Goal: Book appointment/travel/reservation

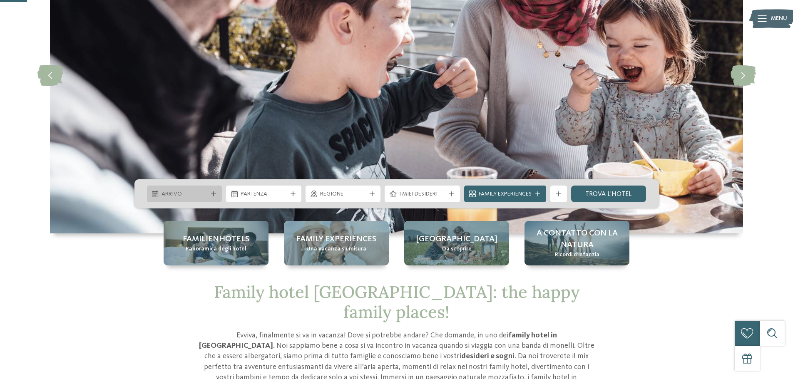
click at [217, 193] on div at bounding box center [214, 194] width 8 height 5
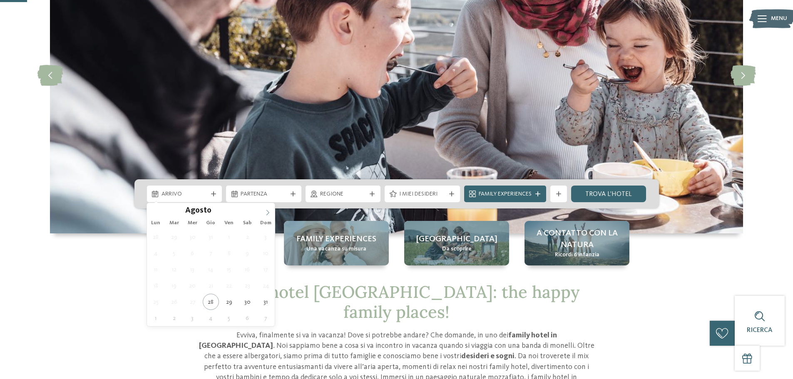
click at [266, 213] on icon at bounding box center [268, 213] width 6 height 6
type div "[DATE]"
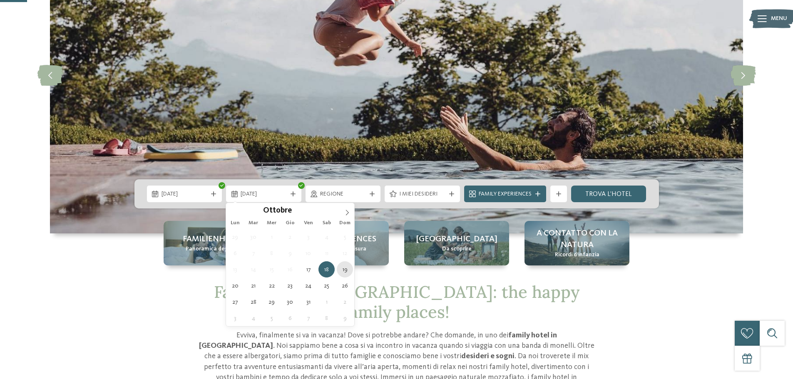
type div "[DATE]"
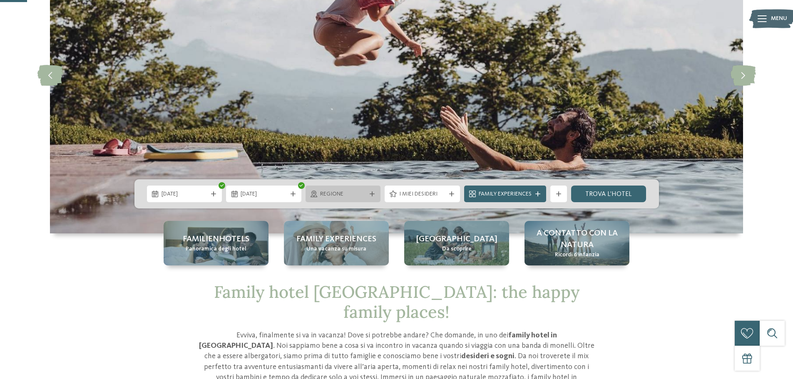
click at [373, 190] on div "Regione" at bounding box center [343, 194] width 75 height 17
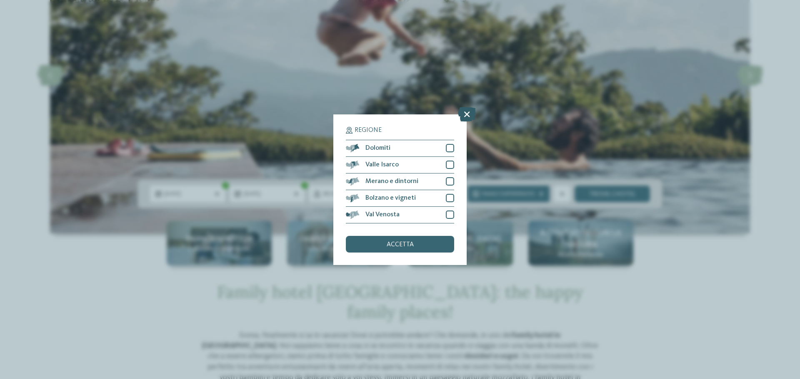
click at [466, 117] on icon at bounding box center [467, 114] width 18 height 15
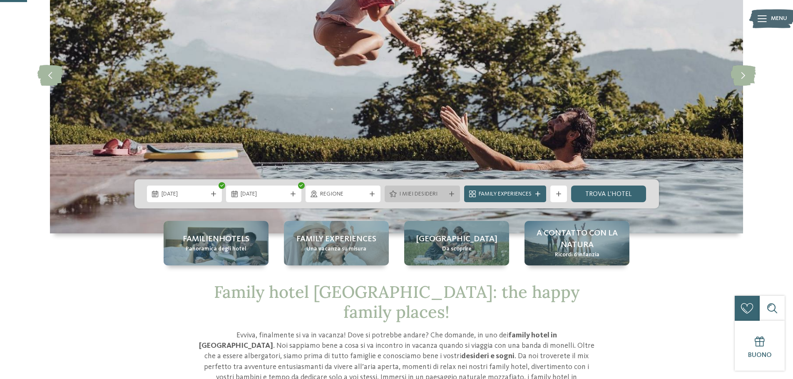
click at [449, 190] on div "I miei desideri" at bounding box center [422, 194] width 75 height 17
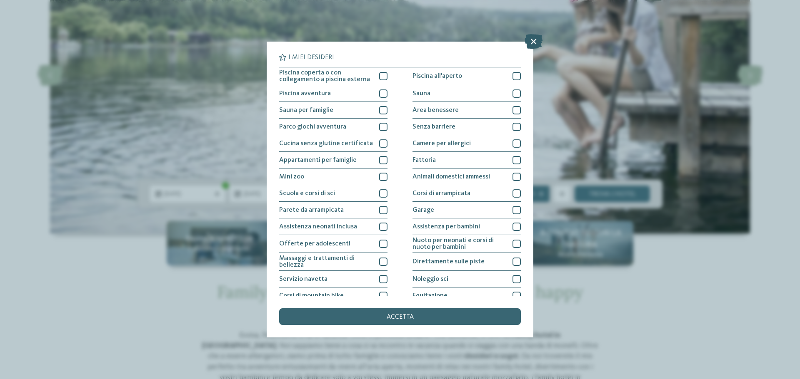
click at [539, 43] on icon at bounding box center [533, 41] width 18 height 15
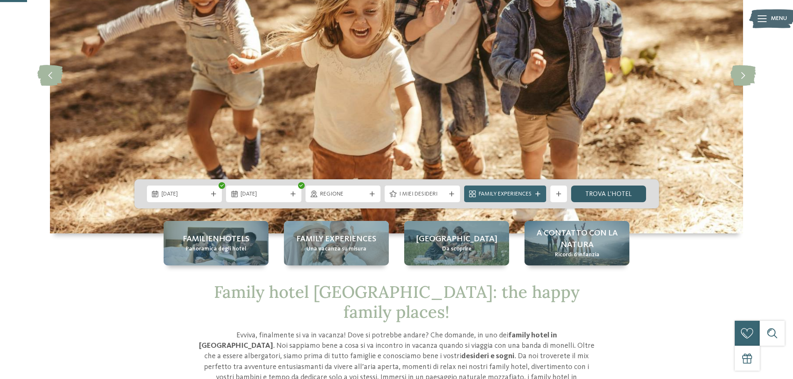
click at [614, 197] on link "trova l’hotel" at bounding box center [608, 194] width 75 height 17
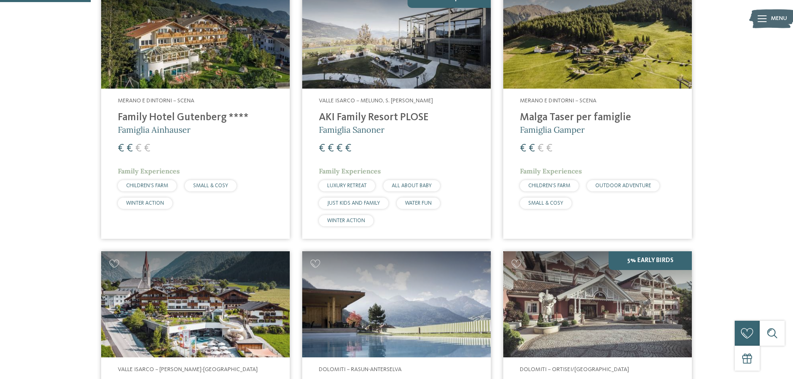
scroll to position [232, 0]
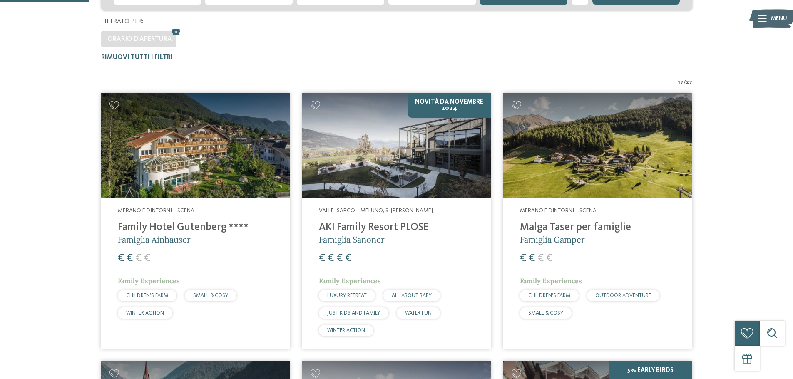
click at [562, 230] on h4 "Malga Taser per famiglie" at bounding box center [597, 228] width 155 height 12
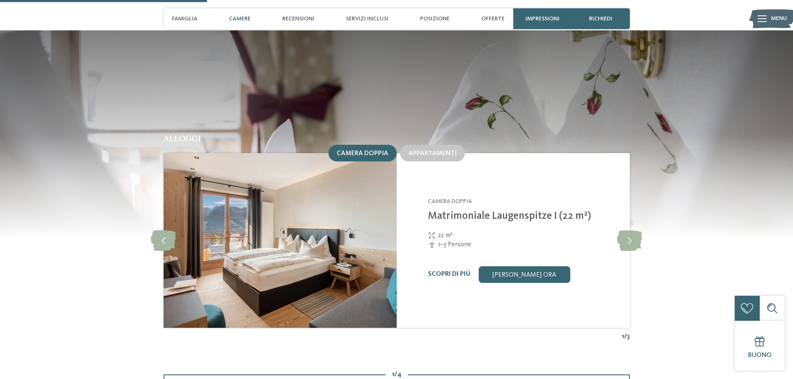
scroll to position [833, 0]
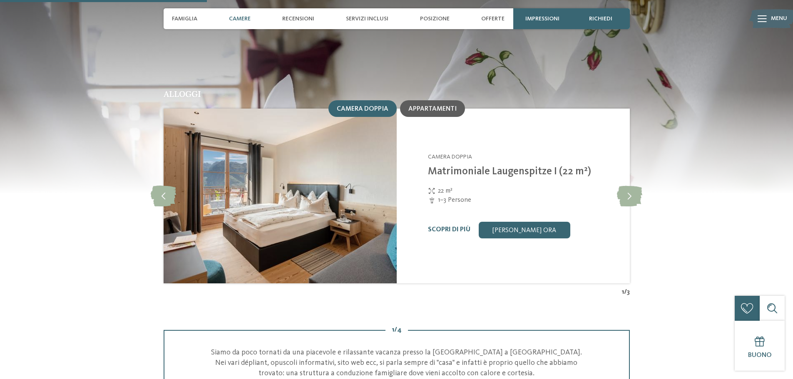
click at [436, 106] on span "Appartamenti" at bounding box center [433, 109] width 48 height 7
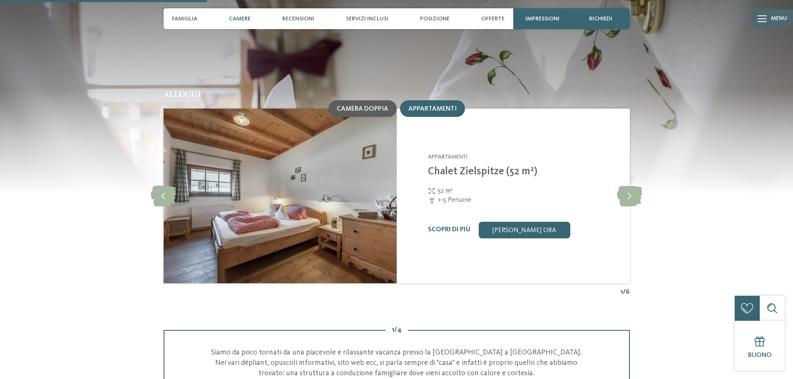
click at [364, 106] on span "Camera doppia" at bounding box center [363, 109] width 52 height 7
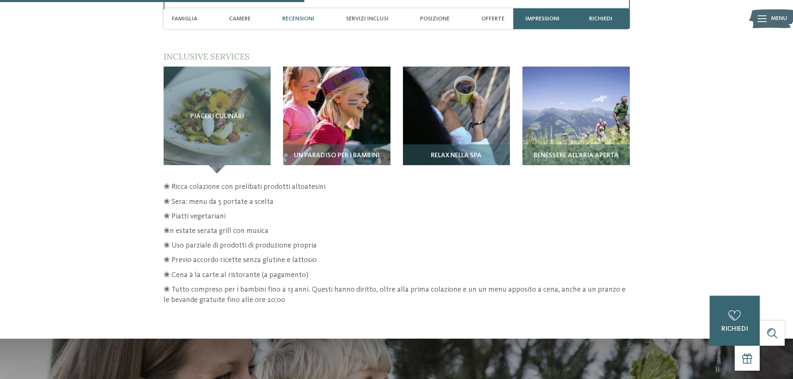
scroll to position [1208, 0]
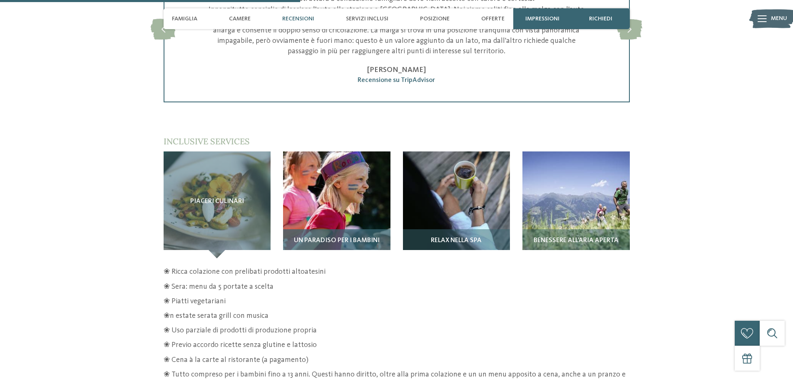
click at [367, 194] on img at bounding box center [336, 205] width 107 height 107
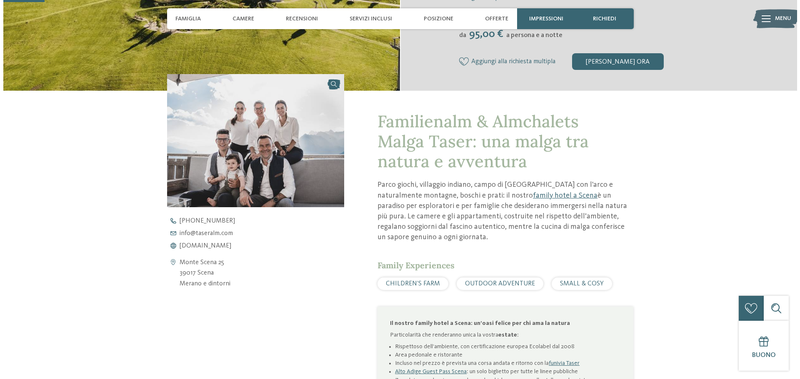
scroll to position [167, 0]
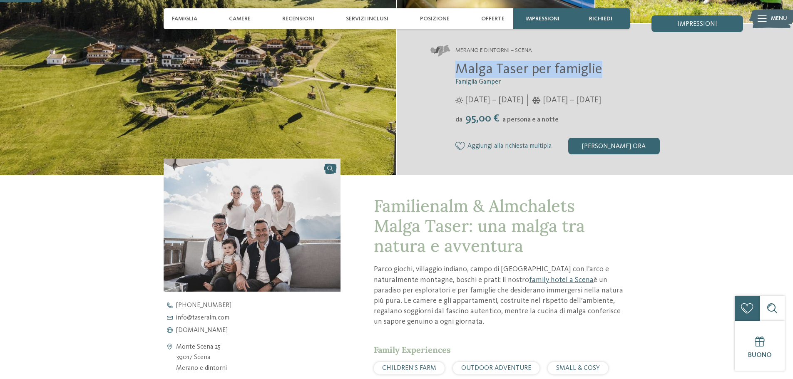
drag, startPoint x: 453, startPoint y: 67, endPoint x: 607, endPoint y: 69, distance: 153.7
click at [607, 69] on div "Malga Taser per famiglie Famiglia Gamper 12/04/2025 – 08/11/2025 da" at bounding box center [587, 108] width 313 height 94
click at [469, 65] on span "Malga Taser per famiglie" at bounding box center [529, 69] width 147 height 15
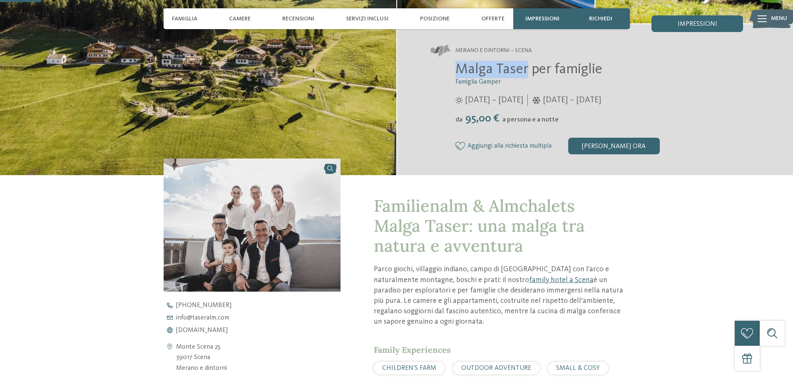
drag, startPoint x: 454, startPoint y: 67, endPoint x: 526, endPoint y: 70, distance: 72.1
click at [526, 70] on div "Malga Taser per famiglie Famiglia Gamper 12/04/2025 – 08/11/2025 da" at bounding box center [587, 108] width 313 height 94
copy span "Malga Taser"
